Goal: Obtain resource: Download file/media

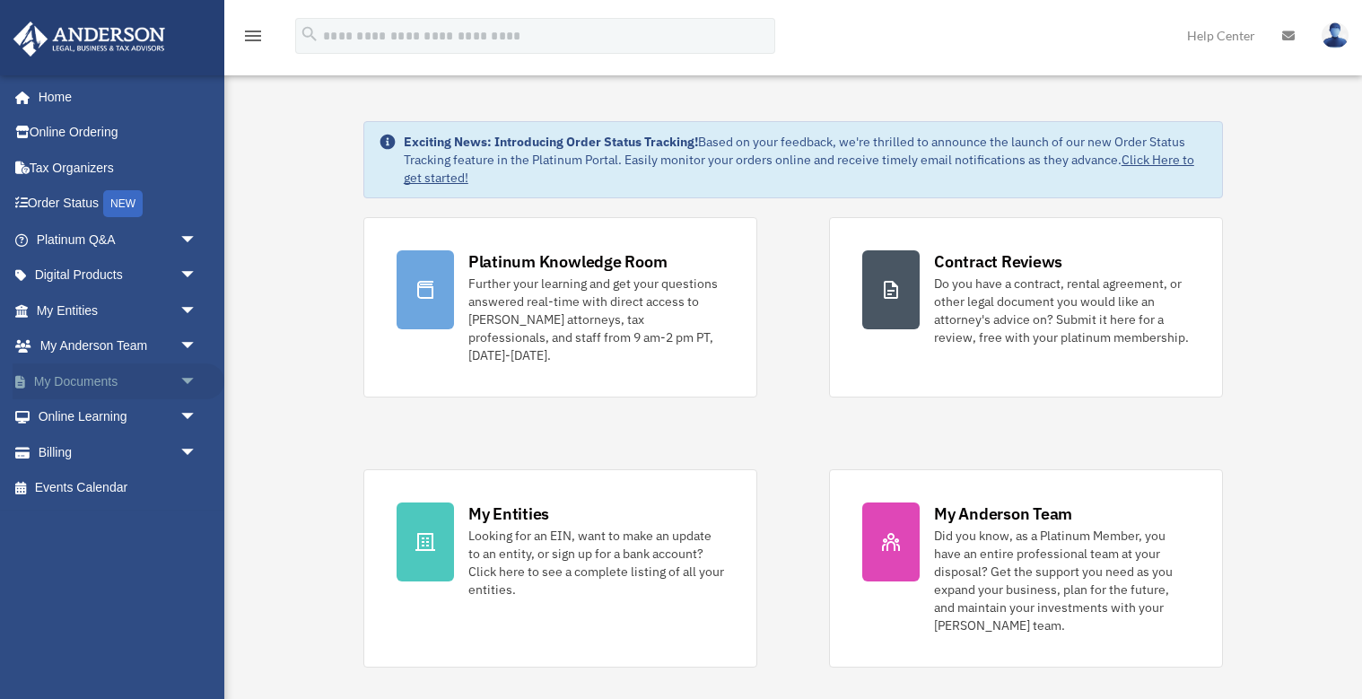
click at [187, 374] on span "arrow_drop_down" at bounding box center [197, 381] width 36 height 37
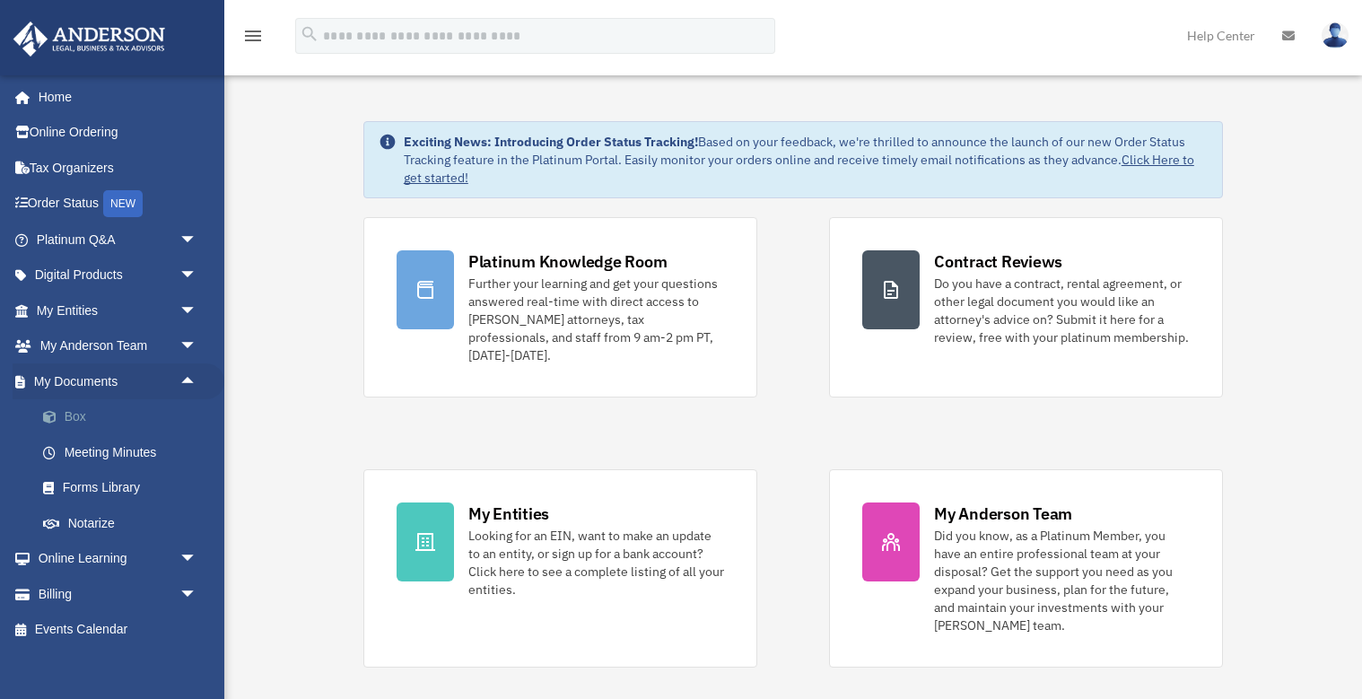
click at [71, 412] on link "Box" at bounding box center [124, 417] width 199 height 36
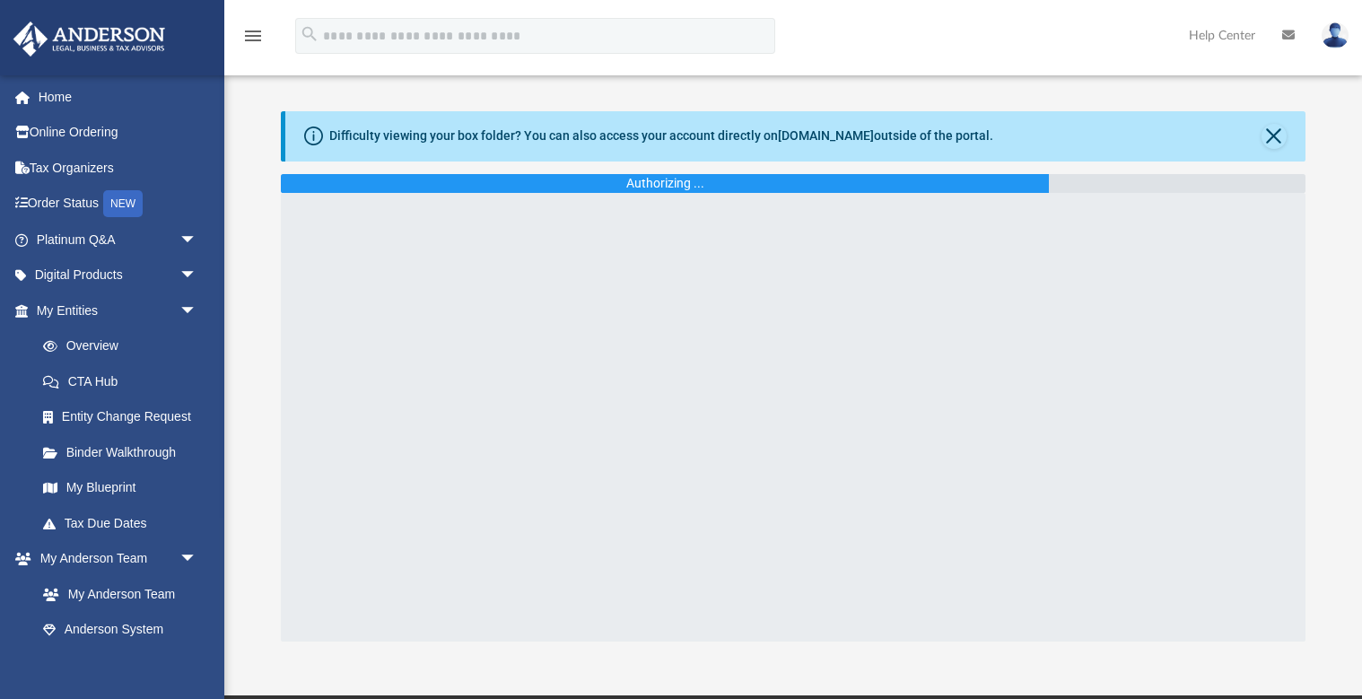
click at [248, 313] on div "Difficulty viewing your box folder? You can also access your account directly o…" at bounding box center [792, 376] width 1137 height 530
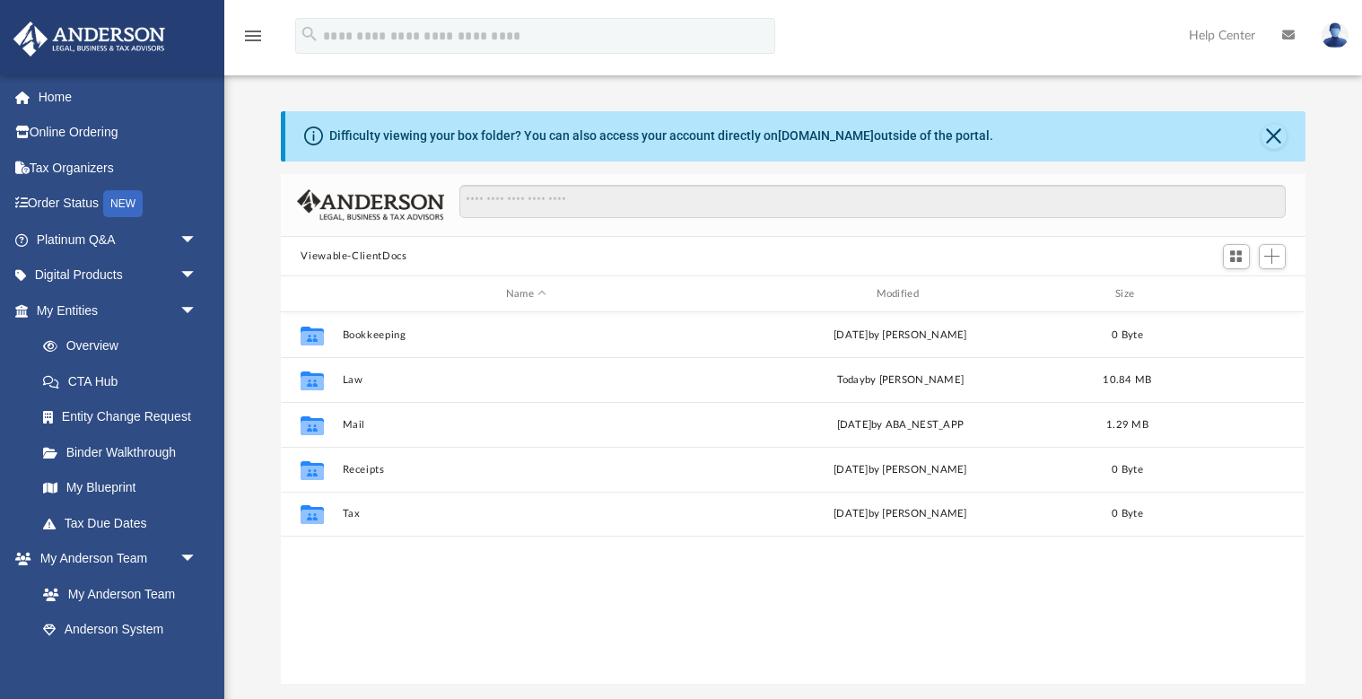
scroll to position [408, 1023]
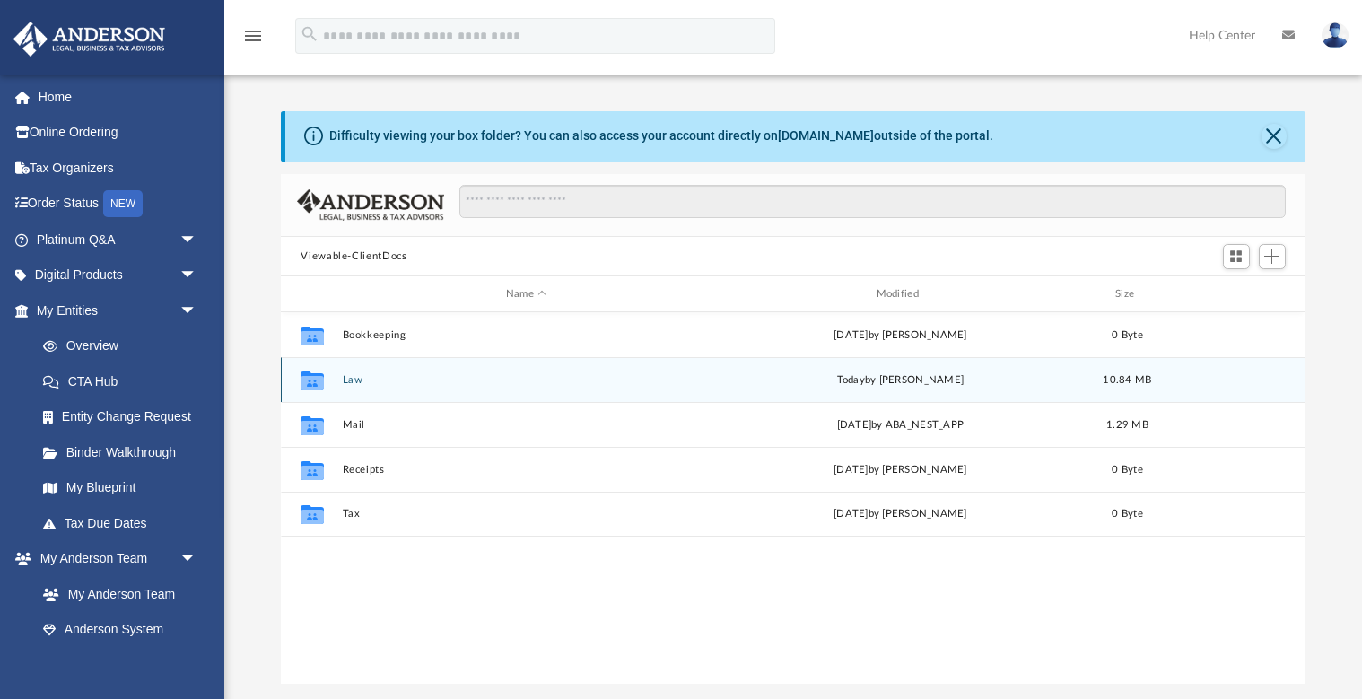
click at [357, 378] on button "Law" at bounding box center [526, 380] width 367 height 12
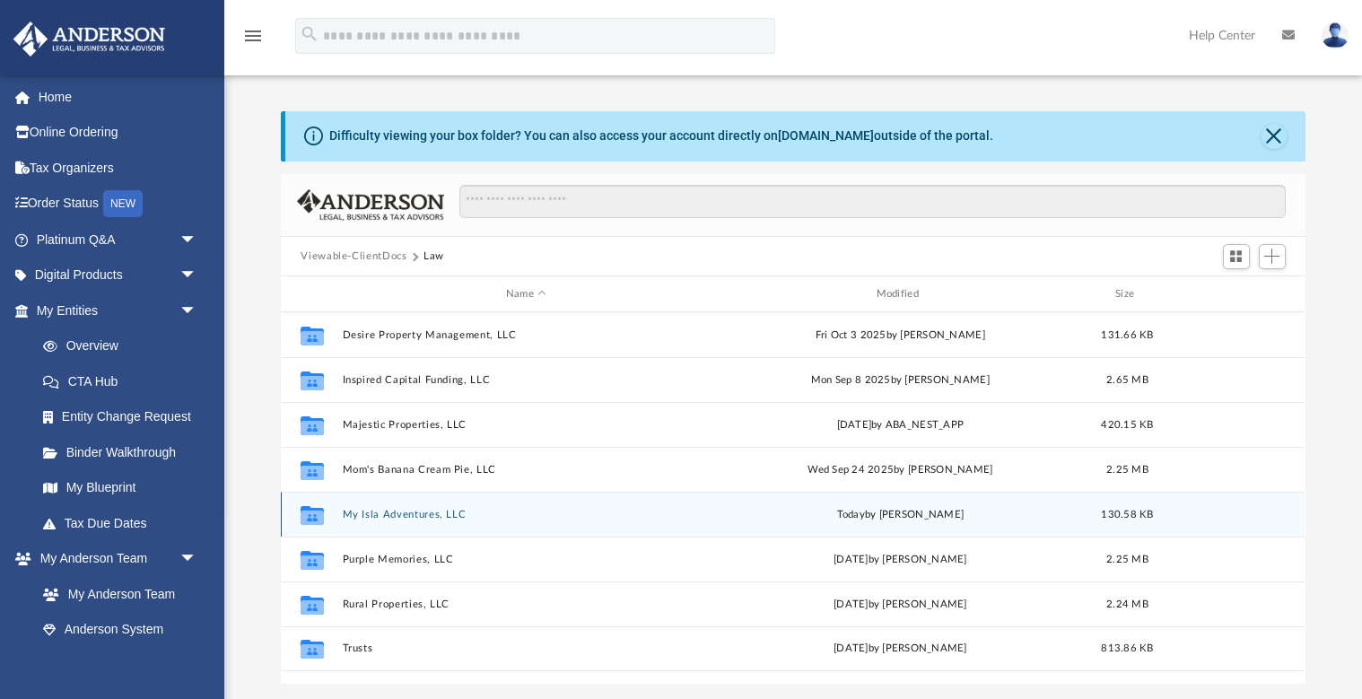
click at [386, 515] on button "My Isla Adventures, LLC" at bounding box center [526, 515] width 367 height 12
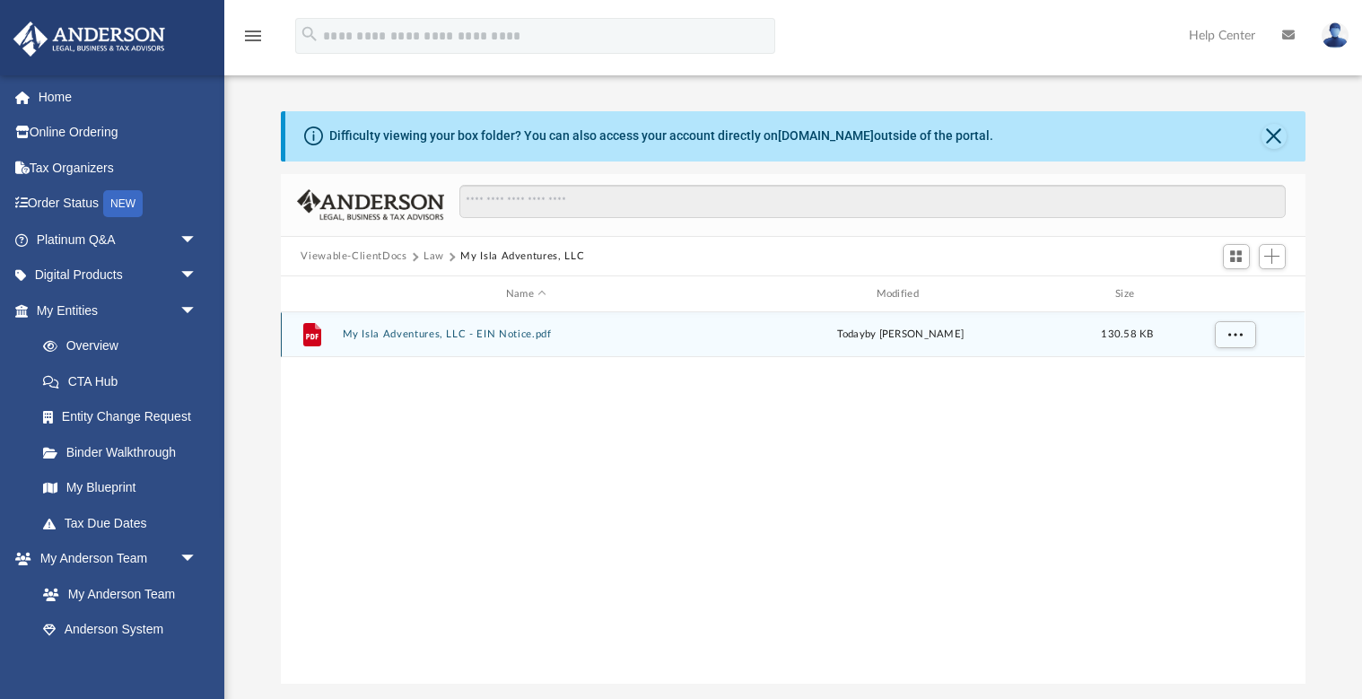
click at [397, 335] on button "My Isla Adventures, LLC - EIN Notice.pdf" at bounding box center [526, 335] width 367 height 12
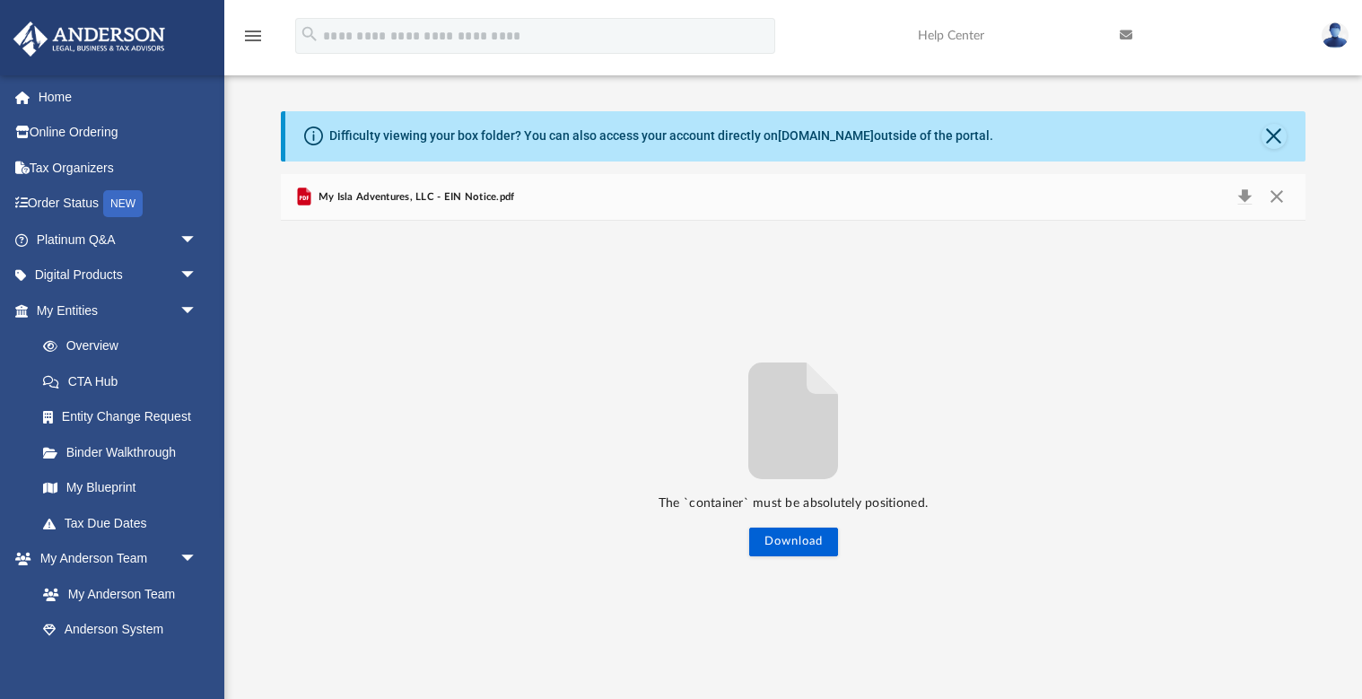
scroll to position [0, 0]
click at [463, 200] on span "My Isla Adventures, LLC - EIN Notice.pdf" at bounding box center [415, 197] width 200 height 16
click at [1242, 190] on button "Download" at bounding box center [1245, 197] width 32 height 25
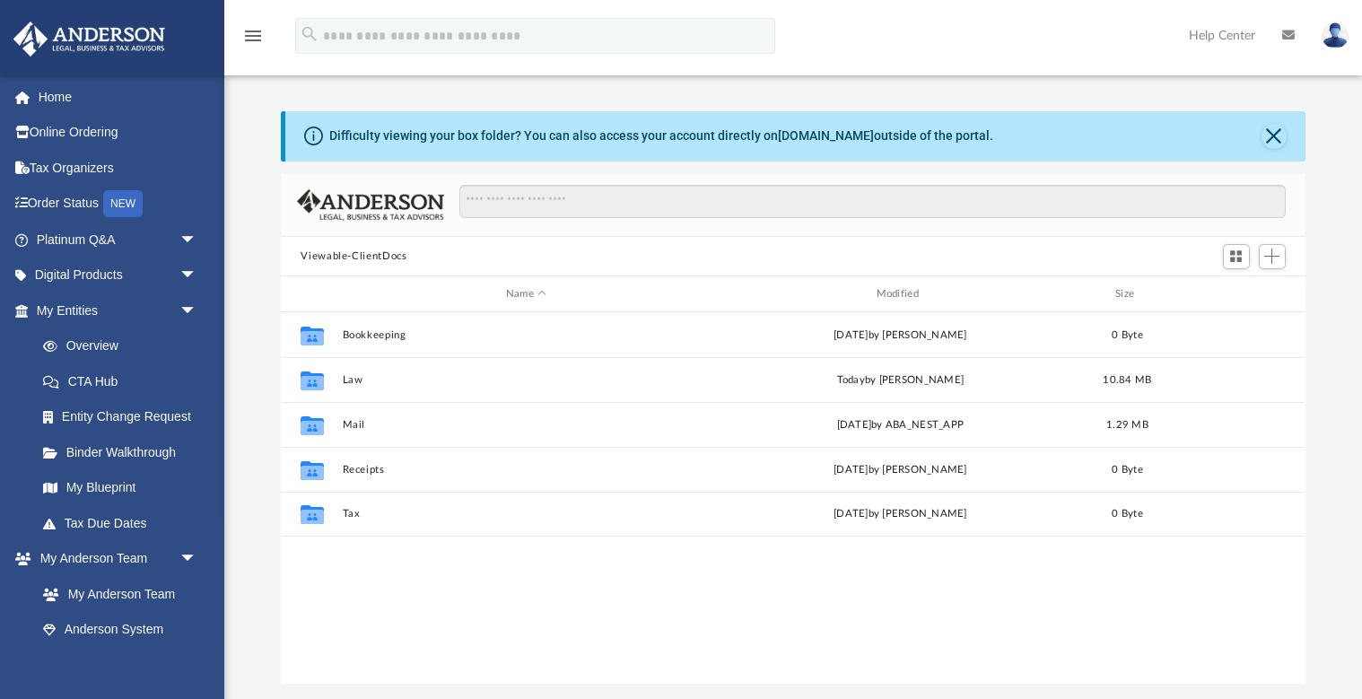
scroll to position [408, 1023]
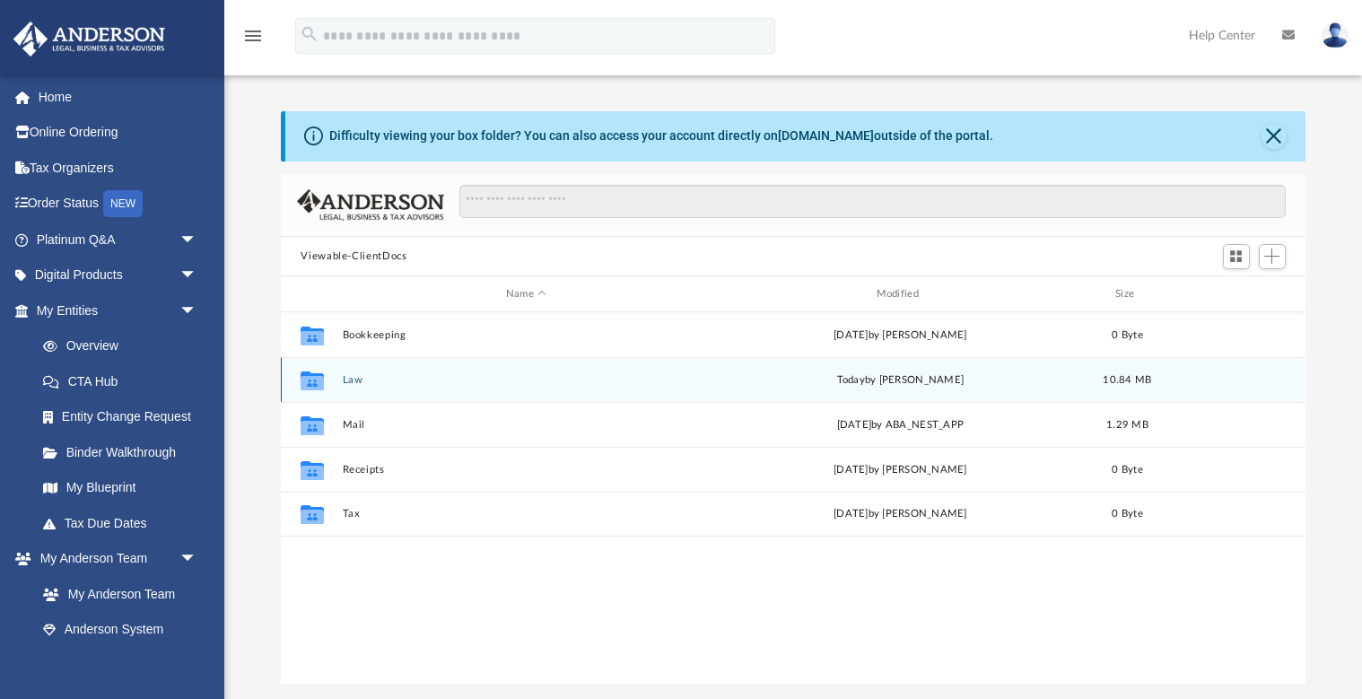
click at [361, 369] on div "Collaborated Folder Law [DATE] by [PERSON_NAME] 10.84 MB" at bounding box center [792, 379] width 1023 height 45
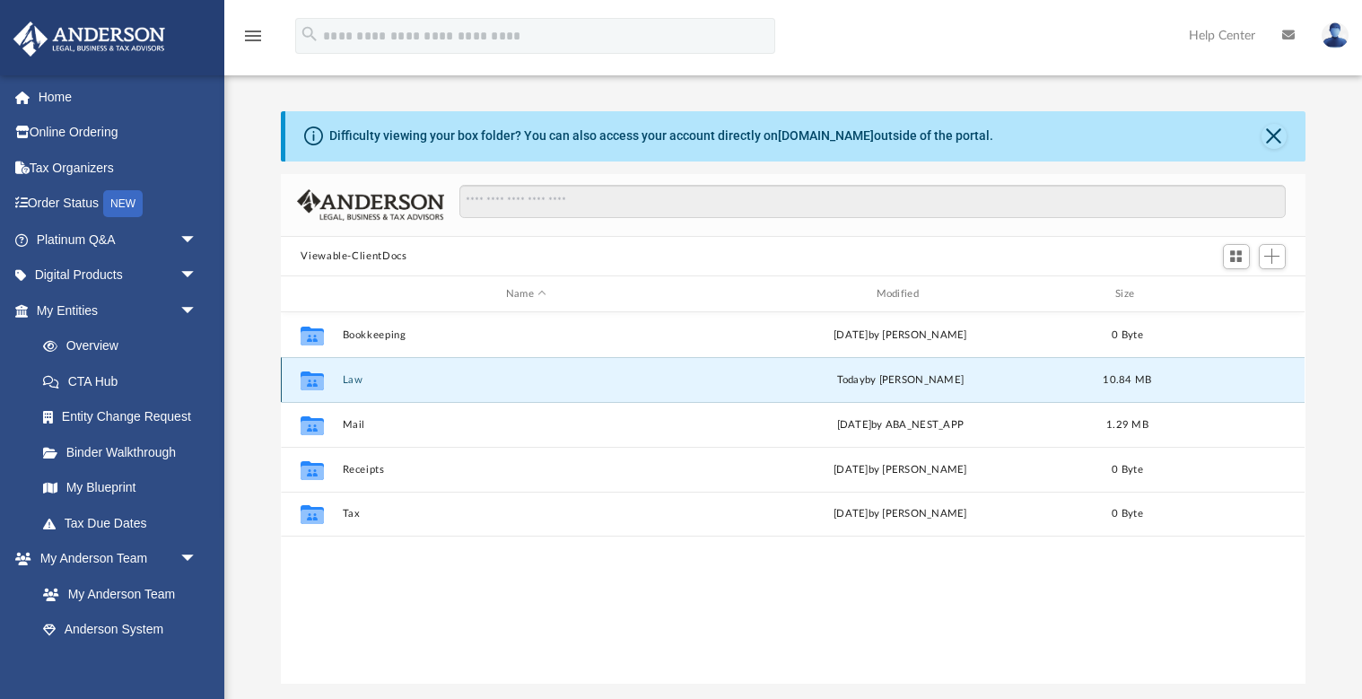
click at [353, 383] on button "Law" at bounding box center [526, 380] width 367 height 12
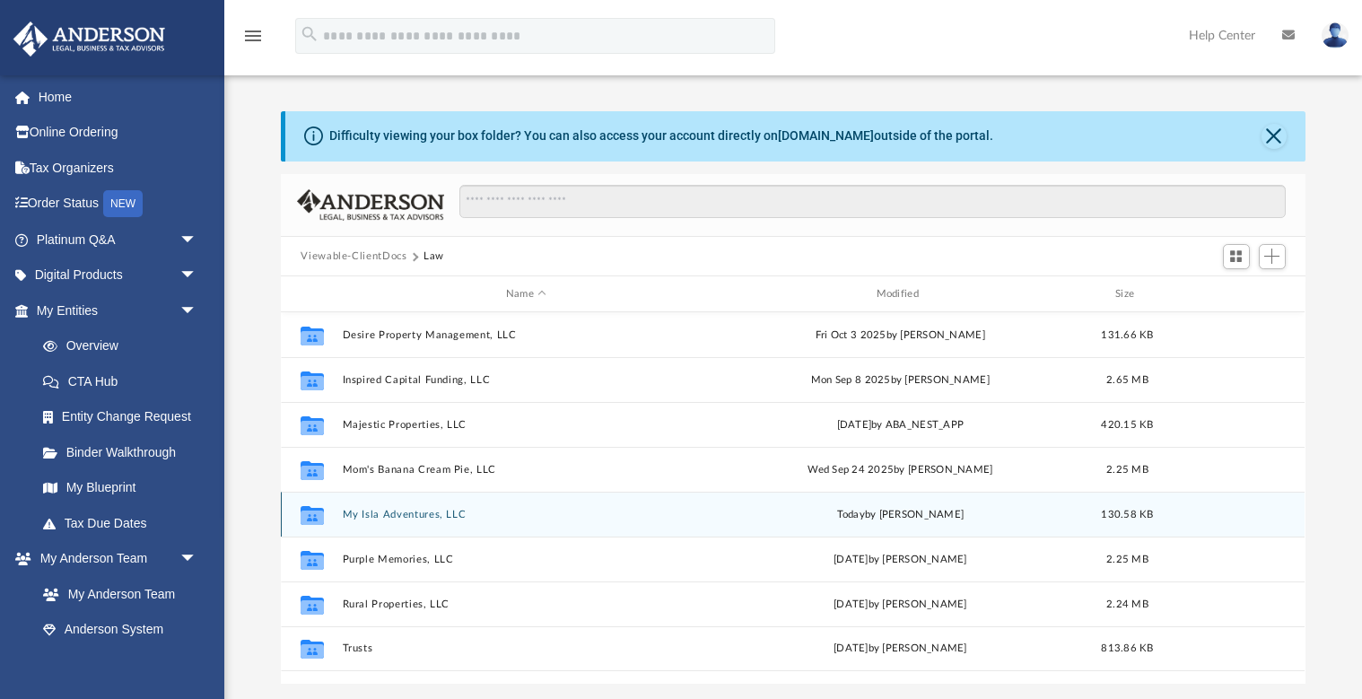
click at [413, 514] on button "My Isla Adventures, LLC" at bounding box center [526, 515] width 367 height 12
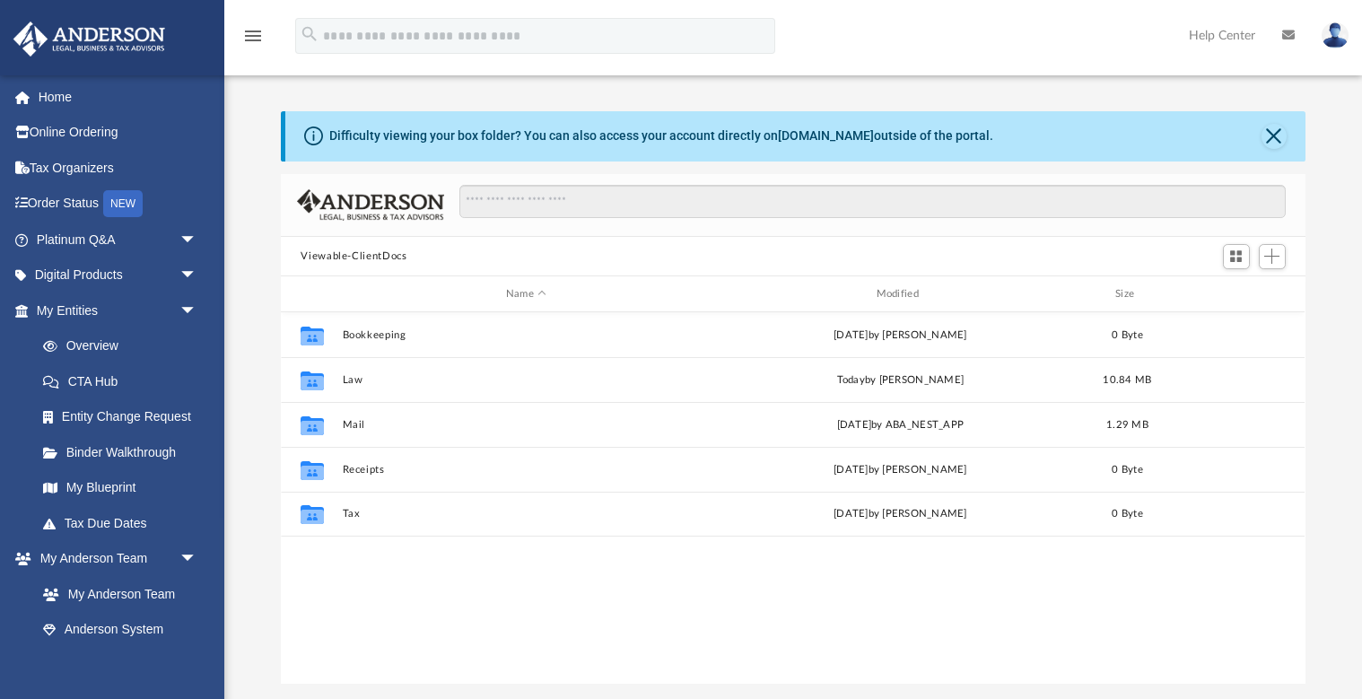
scroll to position [408, 1023]
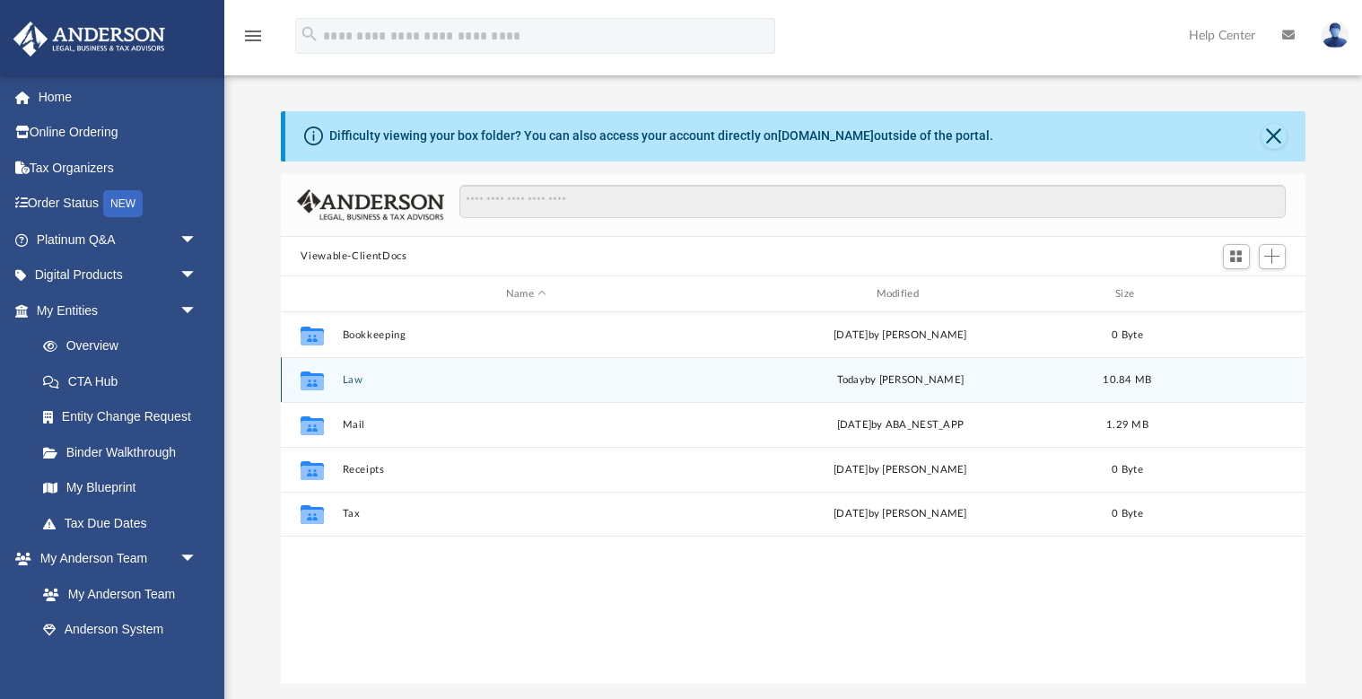
click at [353, 379] on button "Law" at bounding box center [526, 380] width 367 height 12
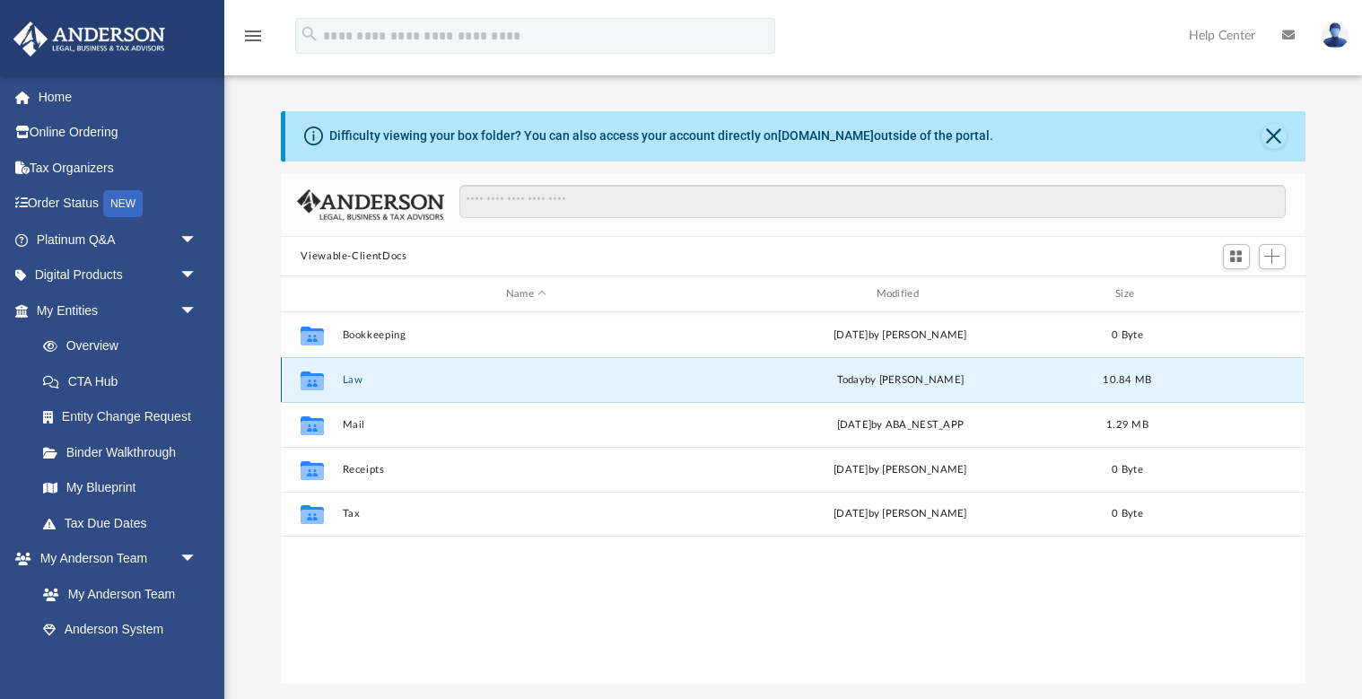
click at [353, 379] on button "Law" at bounding box center [526, 380] width 367 height 12
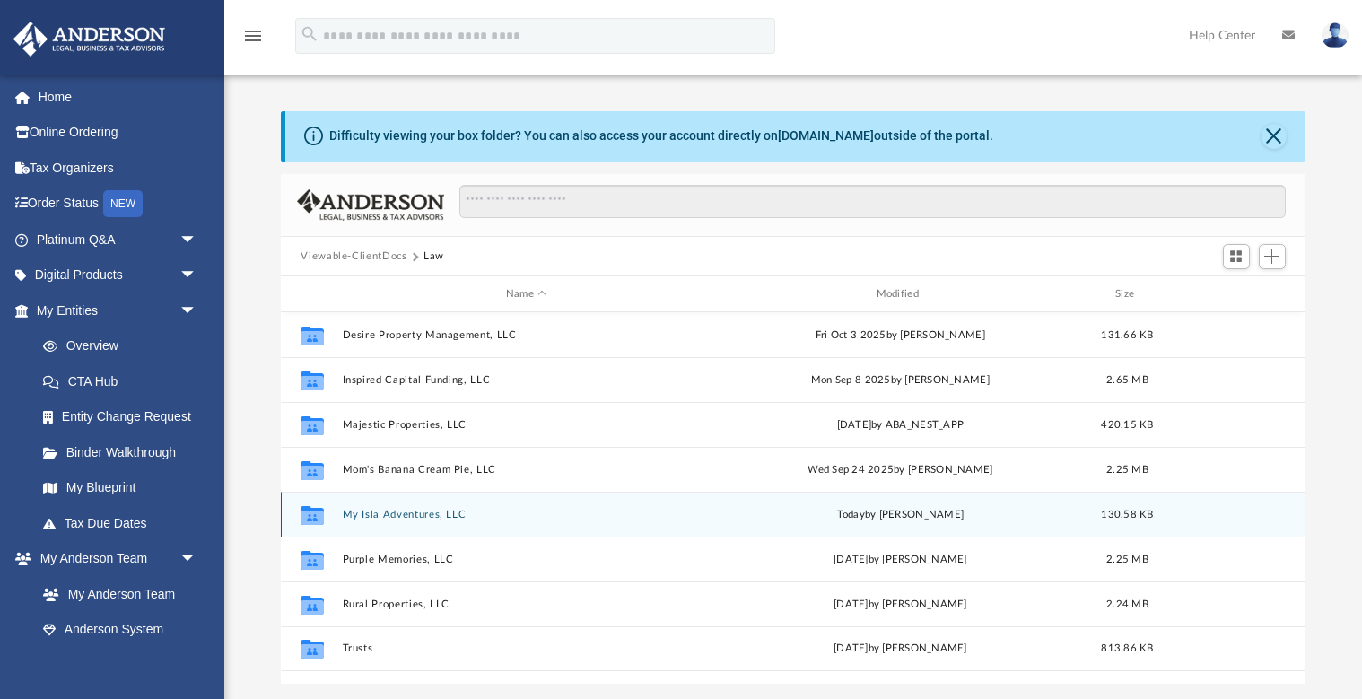
click at [393, 511] on button "My Isla Adventures, LLC" at bounding box center [526, 515] width 367 height 12
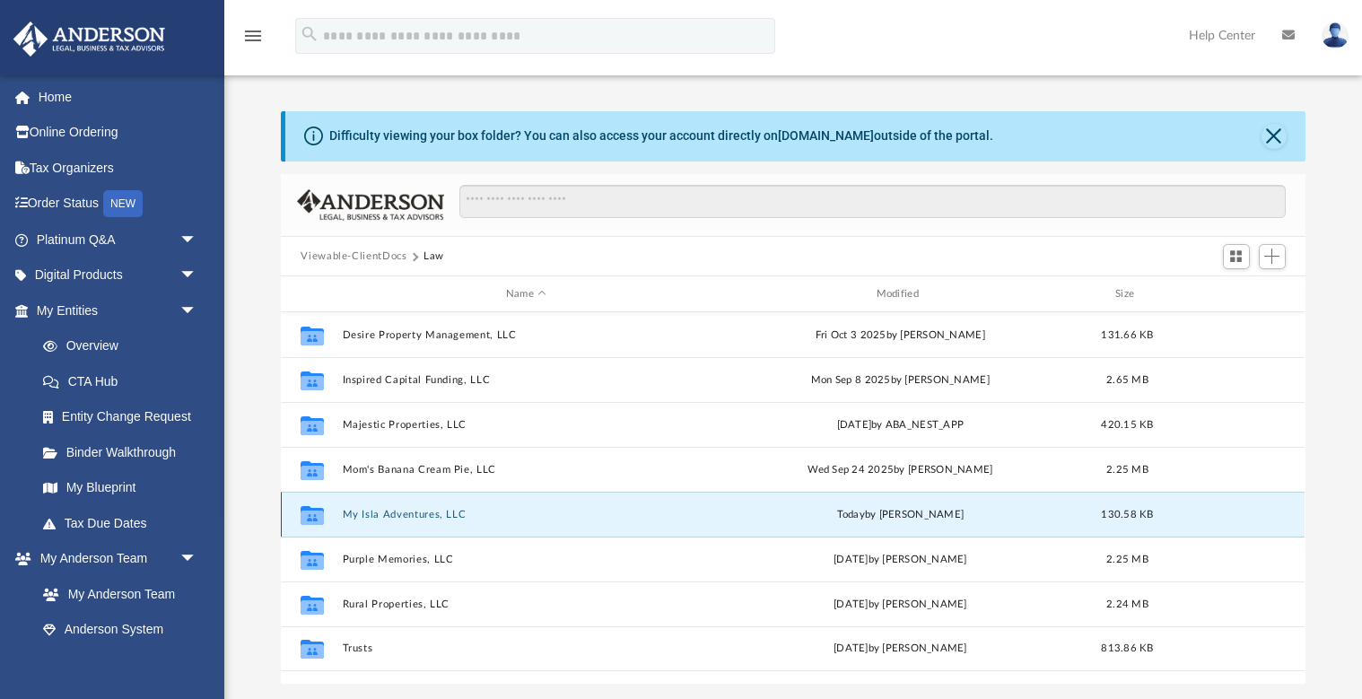
click at [393, 511] on button "My Isla Adventures, LLC" at bounding box center [526, 515] width 367 height 12
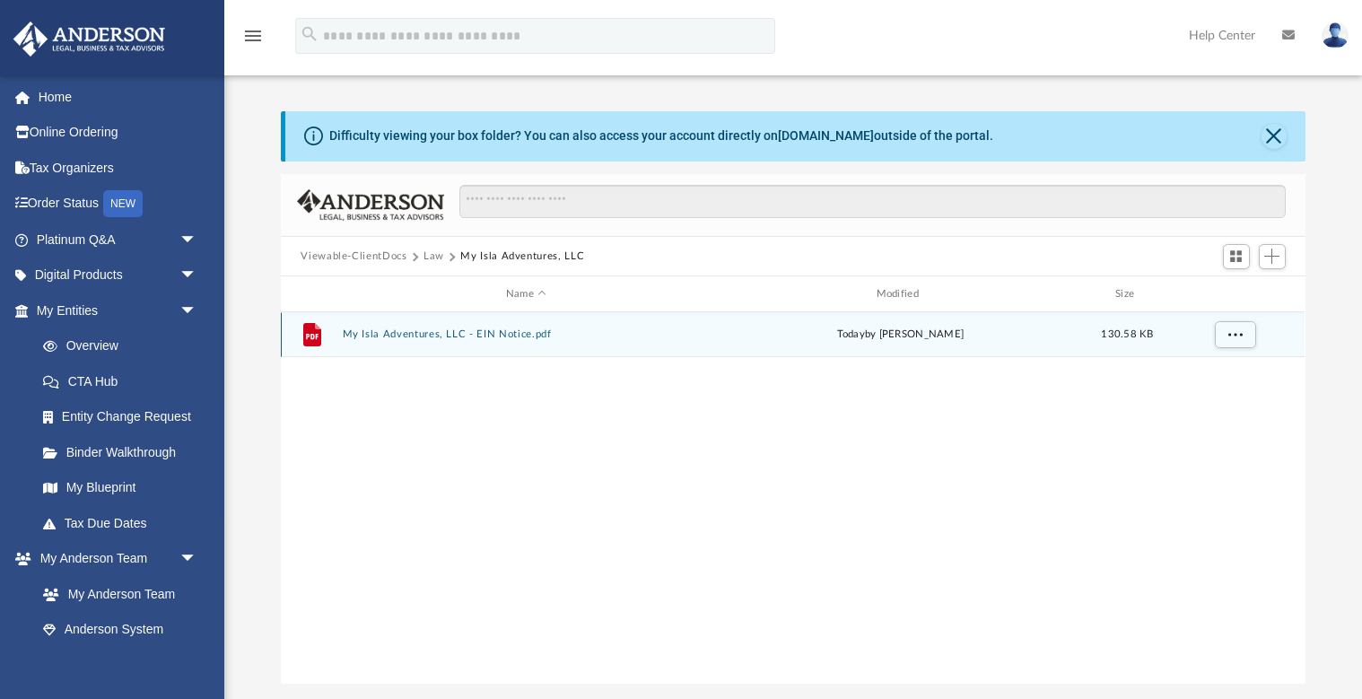
click at [430, 335] on button "My Isla Adventures, LLC - EIN Notice.pdf" at bounding box center [526, 335] width 367 height 12
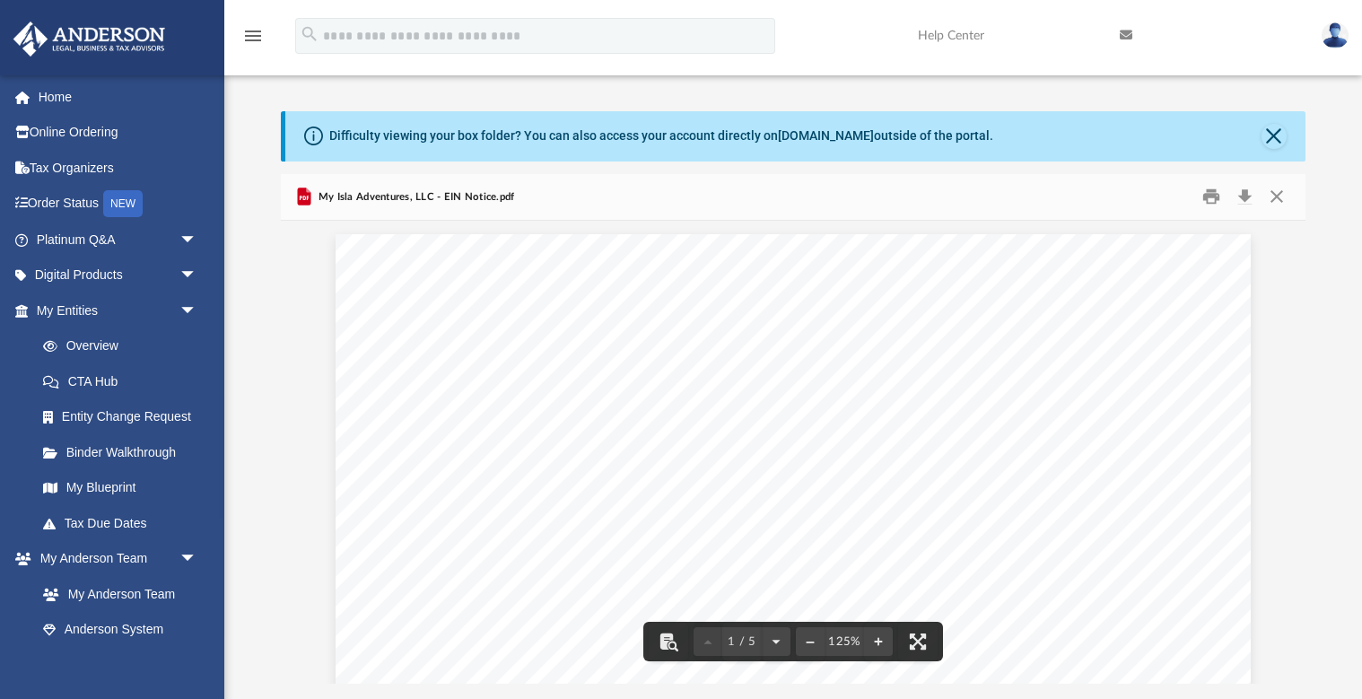
scroll to position [0, 0]
click at [1280, 194] on button "Close" at bounding box center [1276, 197] width 32 height 28
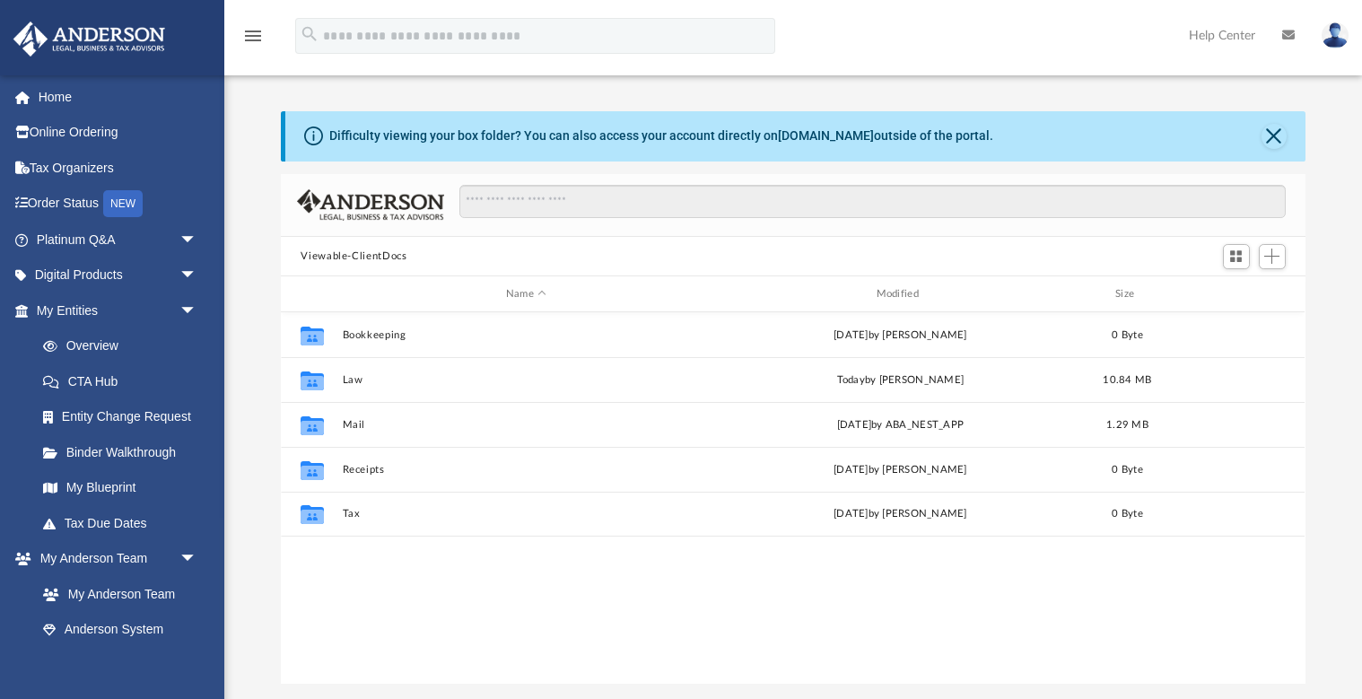
scroll to position [408, 1023]
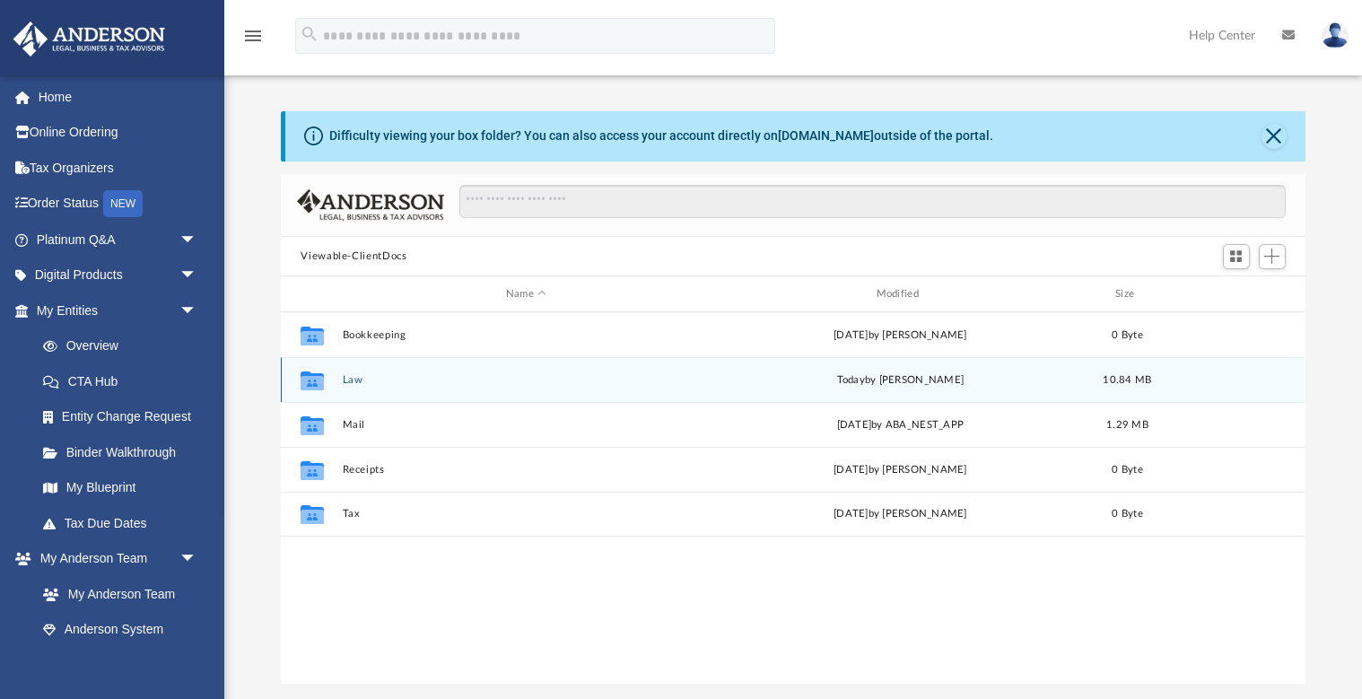
click at [354, 379] on button "Law" at bounding box center [526, 380] width 367 height 12
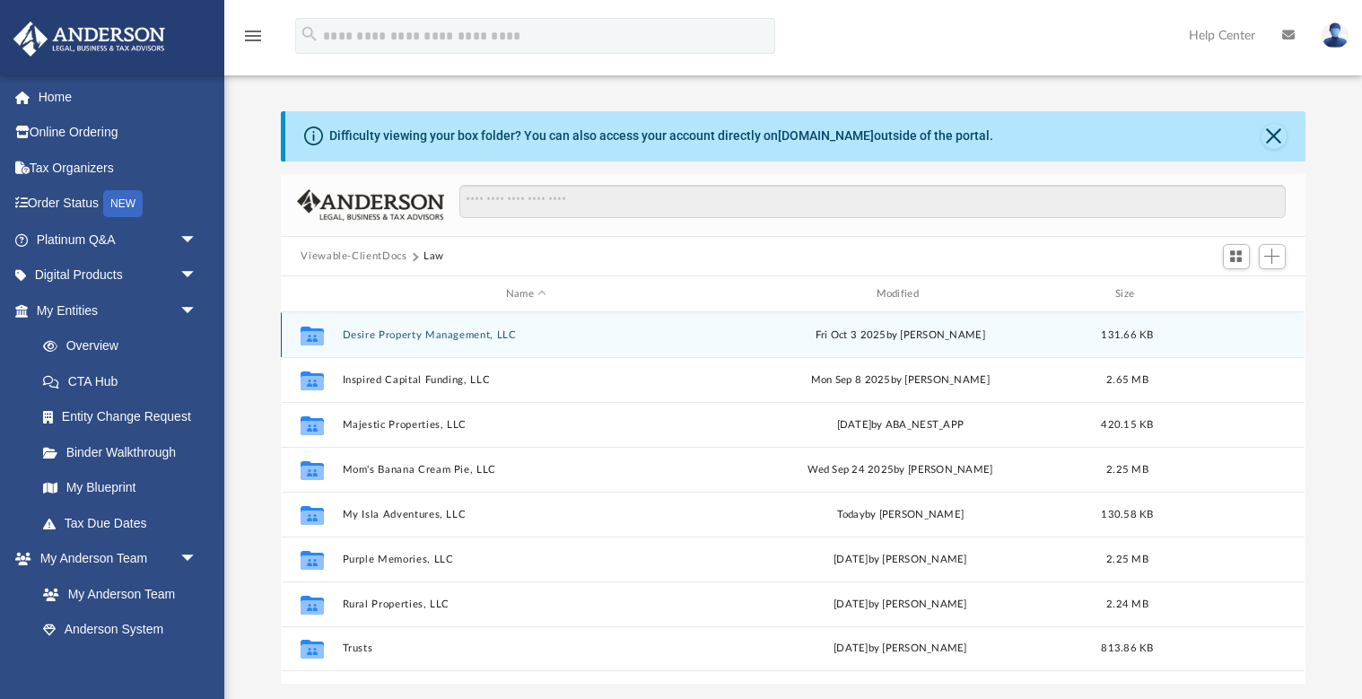
click at [380, 336] on button "Desire Property Management, LLC" at bounding box center [526, 335] width 367 height 12
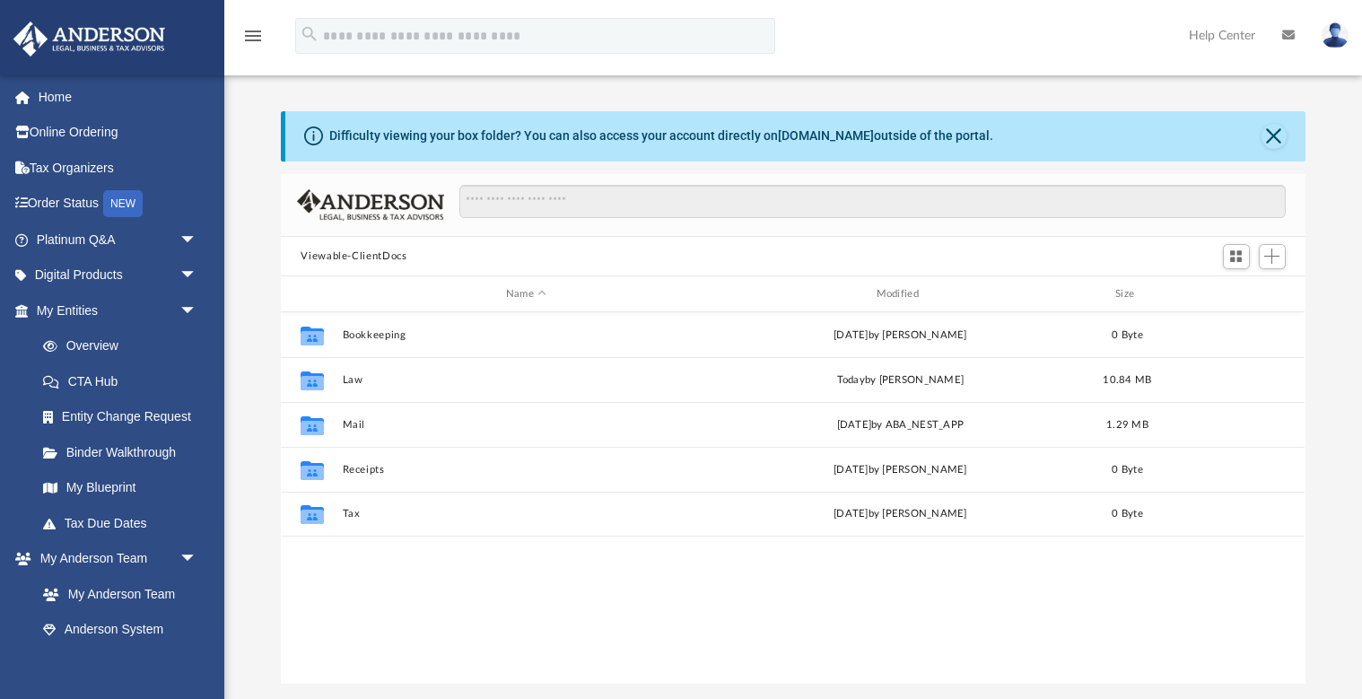
scroll to position [408, 1023]
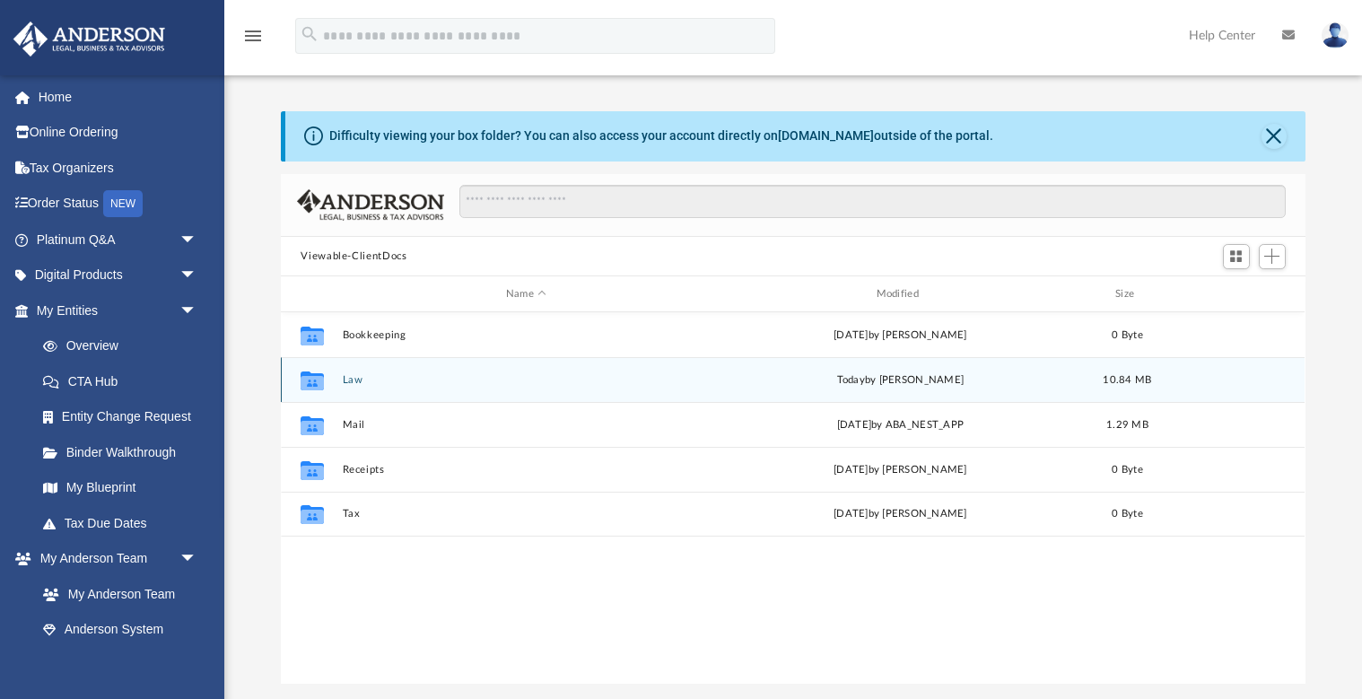
click at [350, 383] on button "Law" at bounding box center [526, 380] width 367 height 12
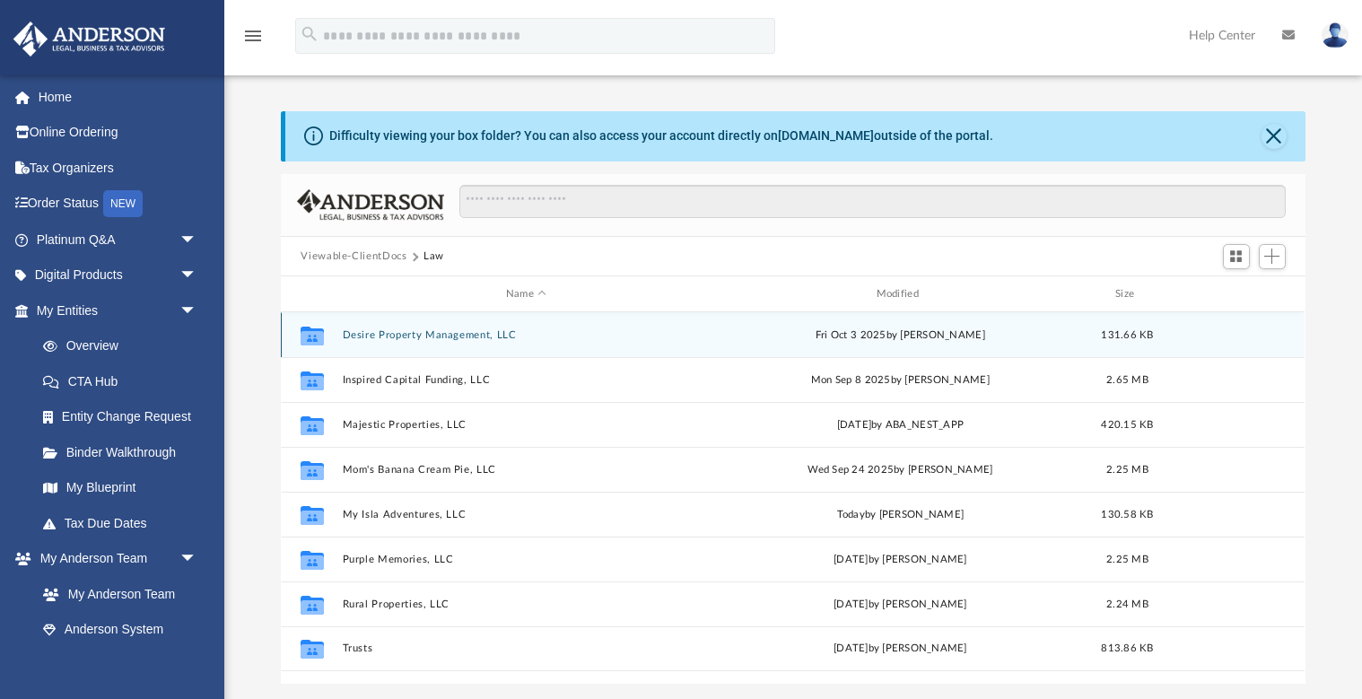
click at [389, 334] on button "Desire Property Management, LLC" at bounding box center [526, 335] width 367 height 12
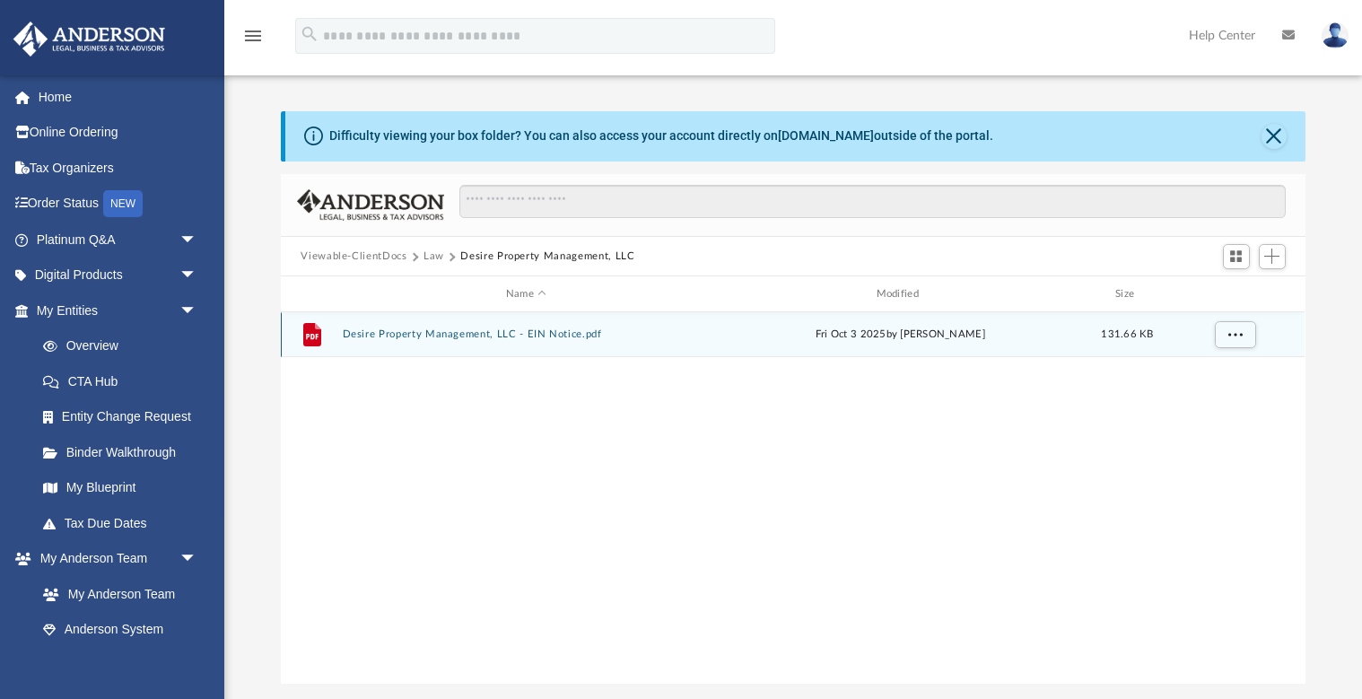
click at [389, 334] on button "Desire Property Management, LLC - EIN Notice.pdf" at bounding box center [526, 335] width 367 height 12
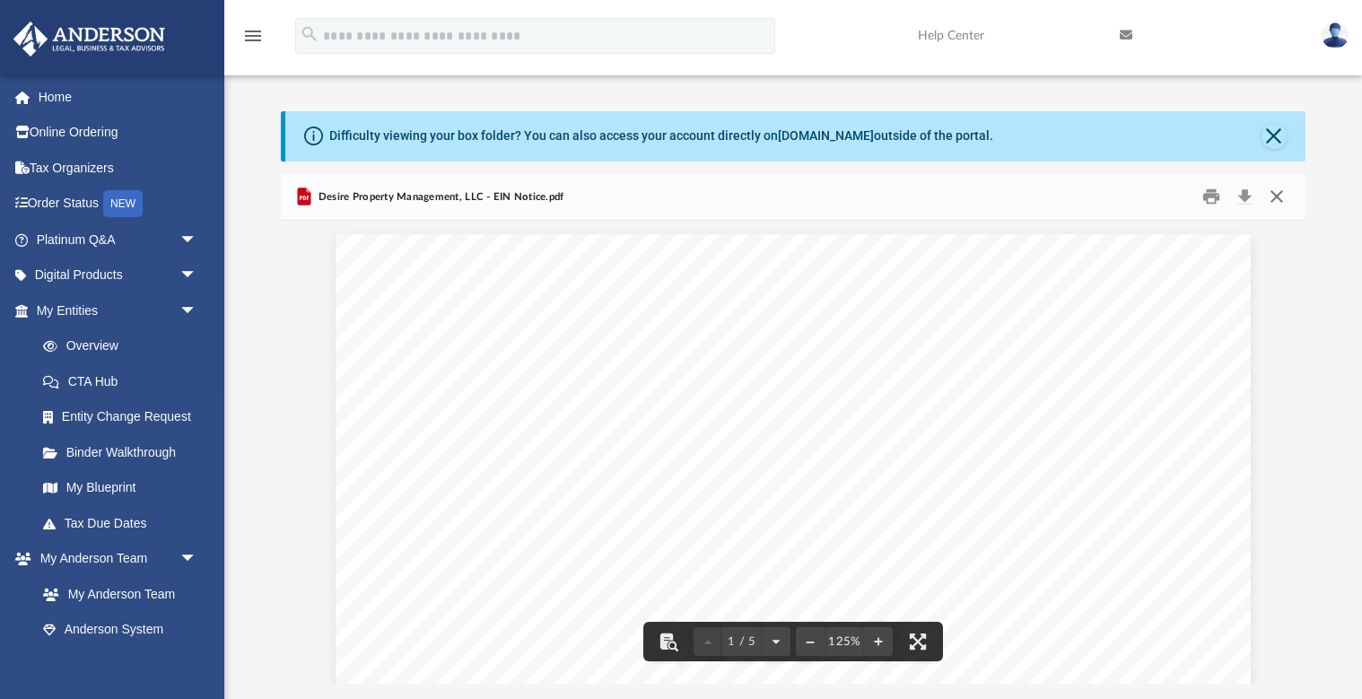
click at [1284, 193] on button "Close" at bounding box center [1276, 197] width 32 height 28
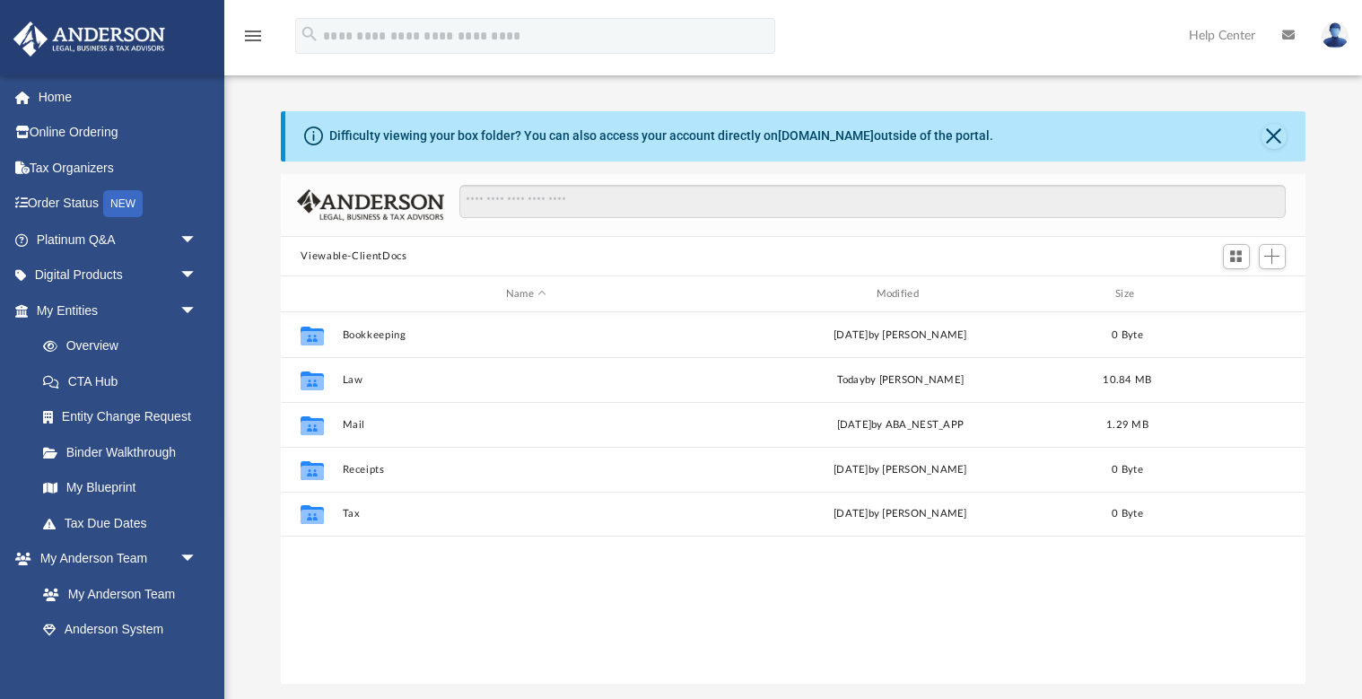
scroll to position [408, 1023]
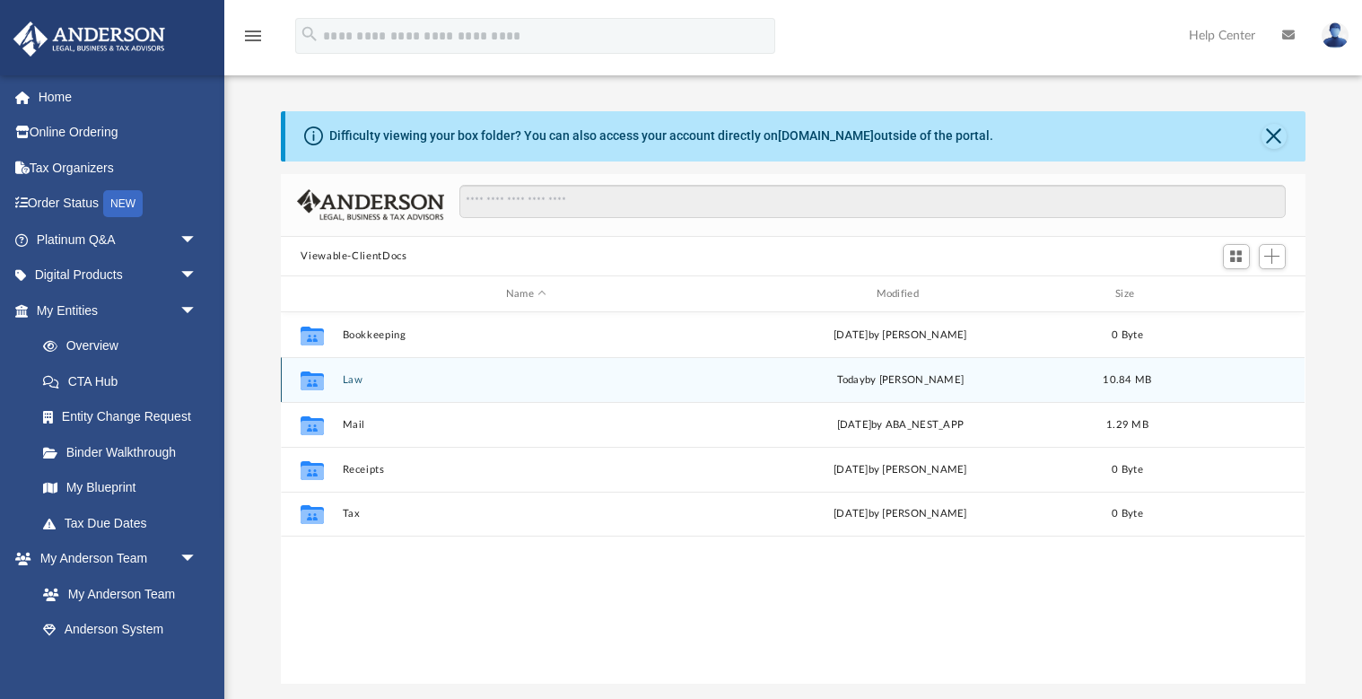
click at [356, 378] on button "Law" at bounding box center [526, 380] width 367 height 12
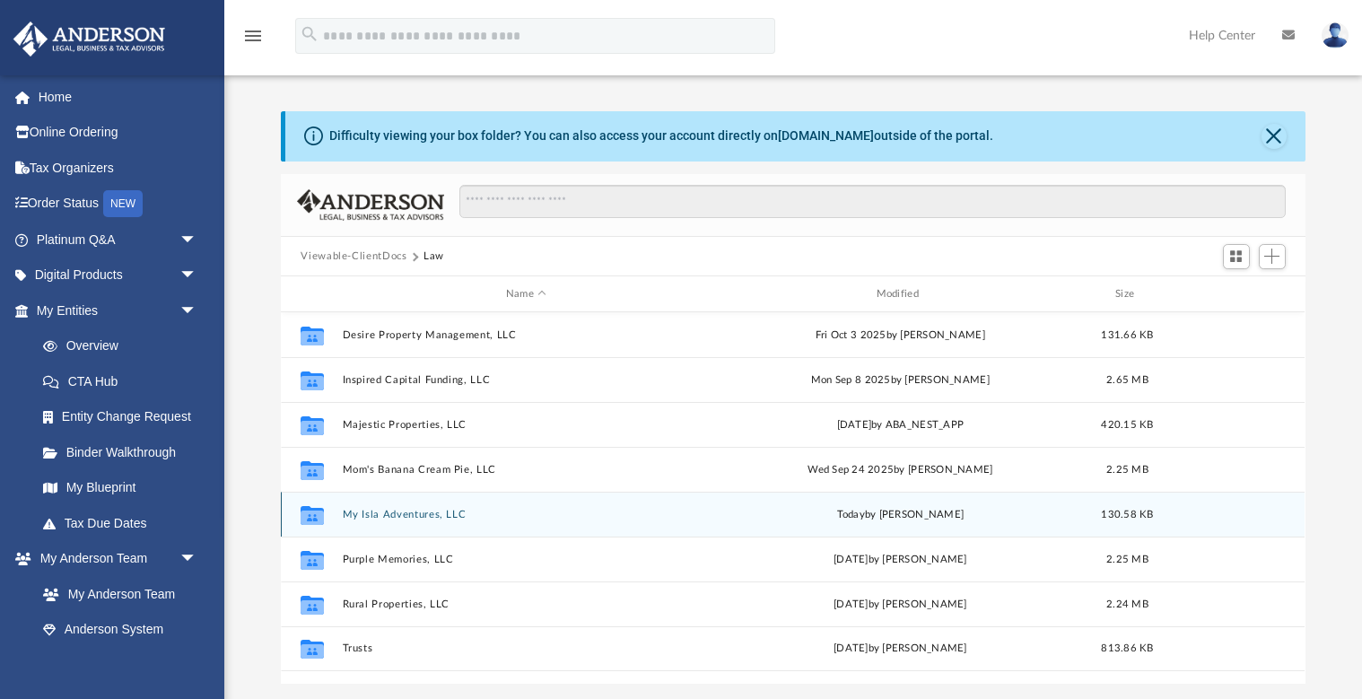
click at [448, 512] on button "My Isla Adventures, LLC" at bounding box center [526, 515] width 367 height 12
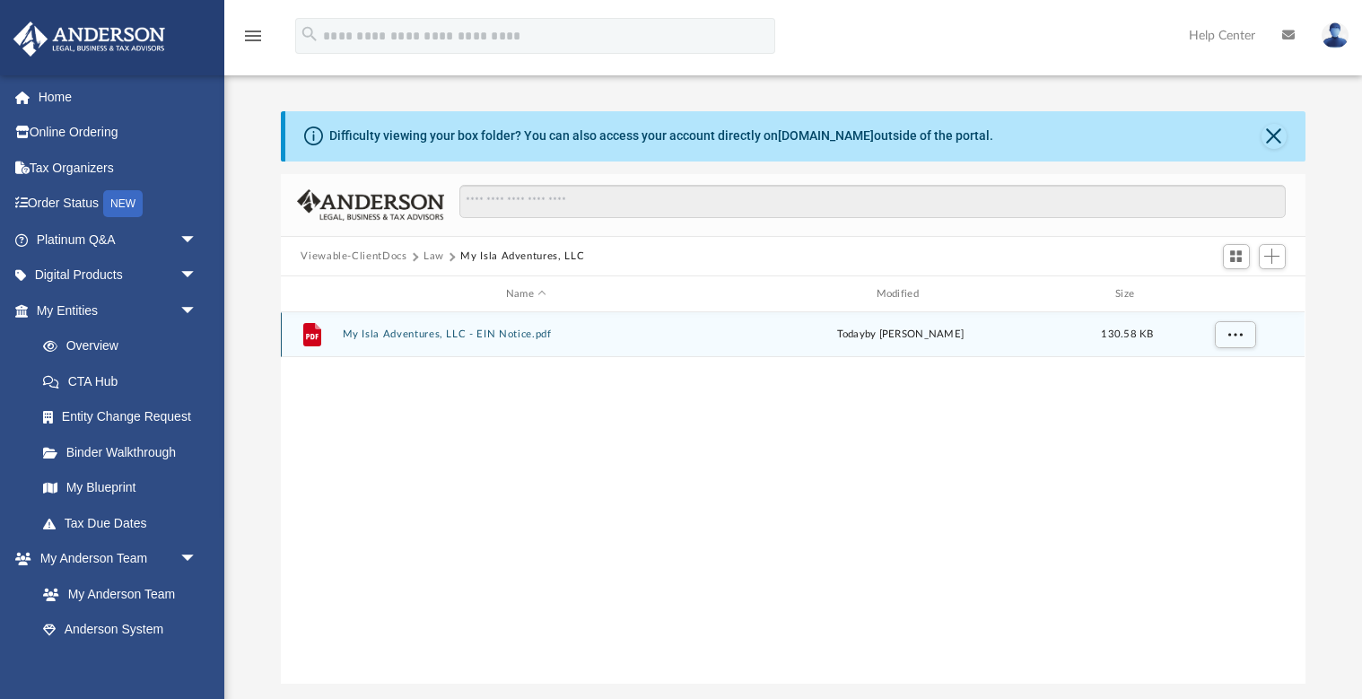
click at [508, 336] on button "My Isla Adventures, LLC - EIN Notice.pdf" at bounding box center [526, 335] width 367 height 12
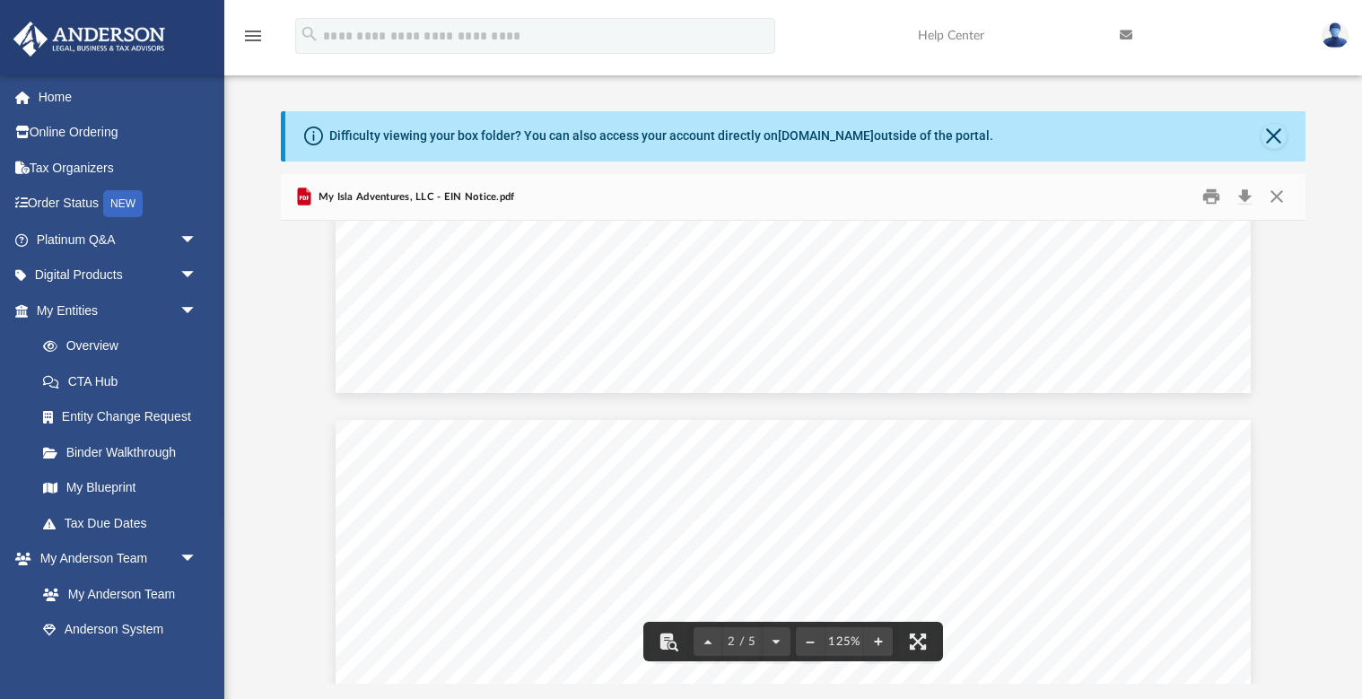
scroll to position [1035, 0]
click at [1282, 196] on button "Close" at bounding box center [1276, 197] width 32 height 28
